Goal: Task Accomplishment & Management: Manage account settings

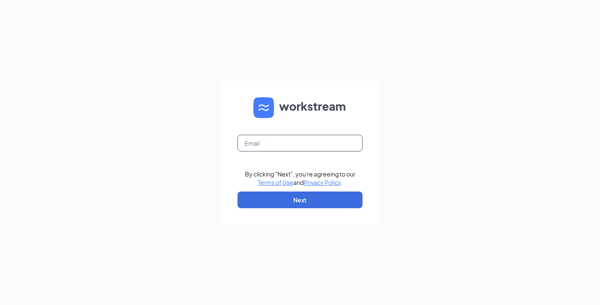
click at [276, 144] on input "text" at bounding box center [300, 143] width 125 height 17
type input "b1351@bocountry.com"
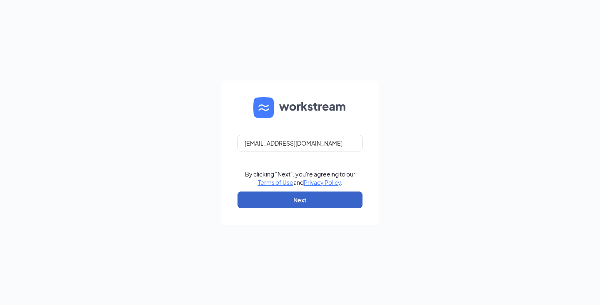
click at [304, 200] on button "Next" at bounding box center [300, 199] width 125 height 17
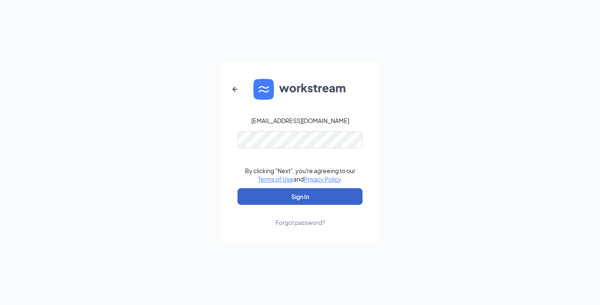
click at [303, 196] on button "Sign In" at bounding box center [300, 196] width 125 height 17
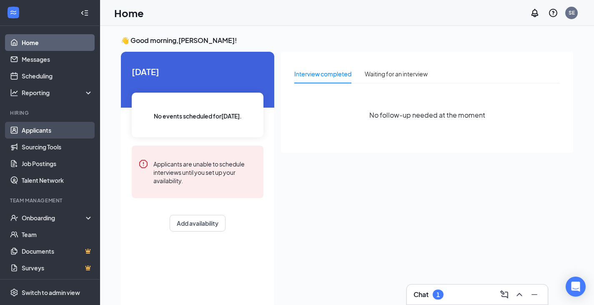
click at [43, 128] on link "Applicants" at bounding box center [57, 130] width 71 height 17
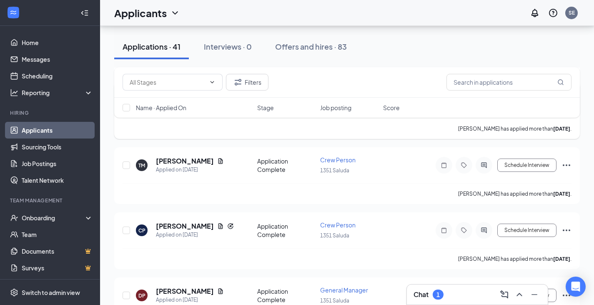
scroll to position [250, 0]
